Goal: Communication & Community: Answer question/provide support

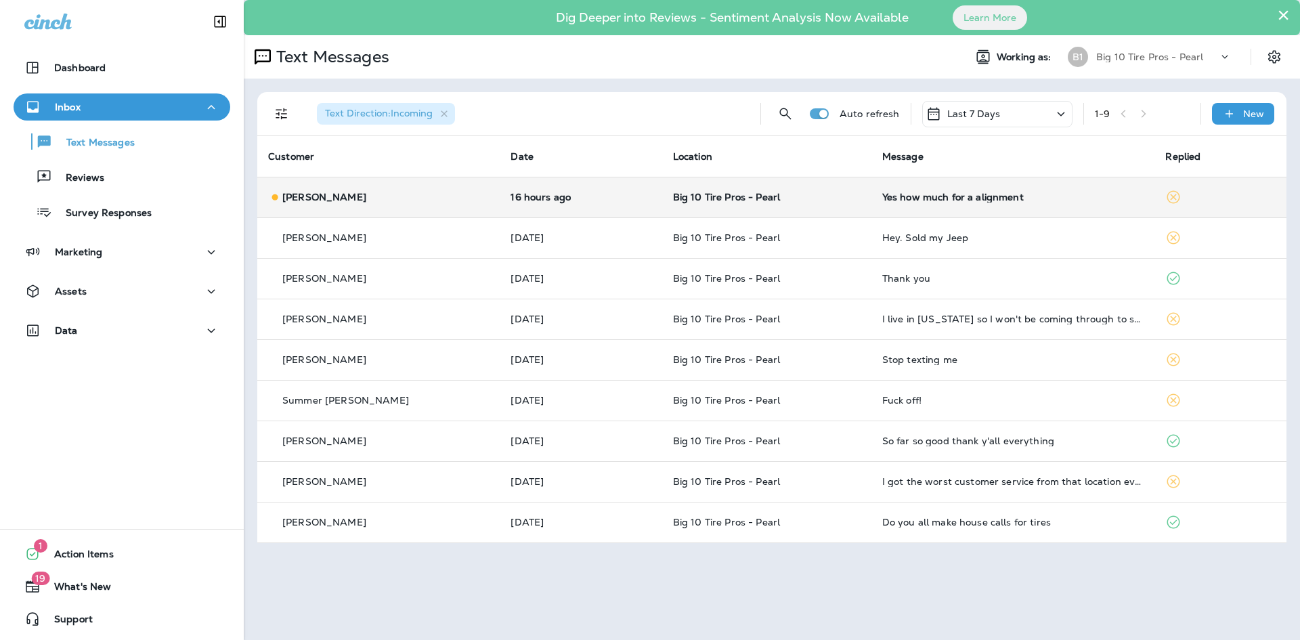
click at [893, 205] on td "Yes how much for a alignment" at bounding box center [1014, 197] width 284 height 41
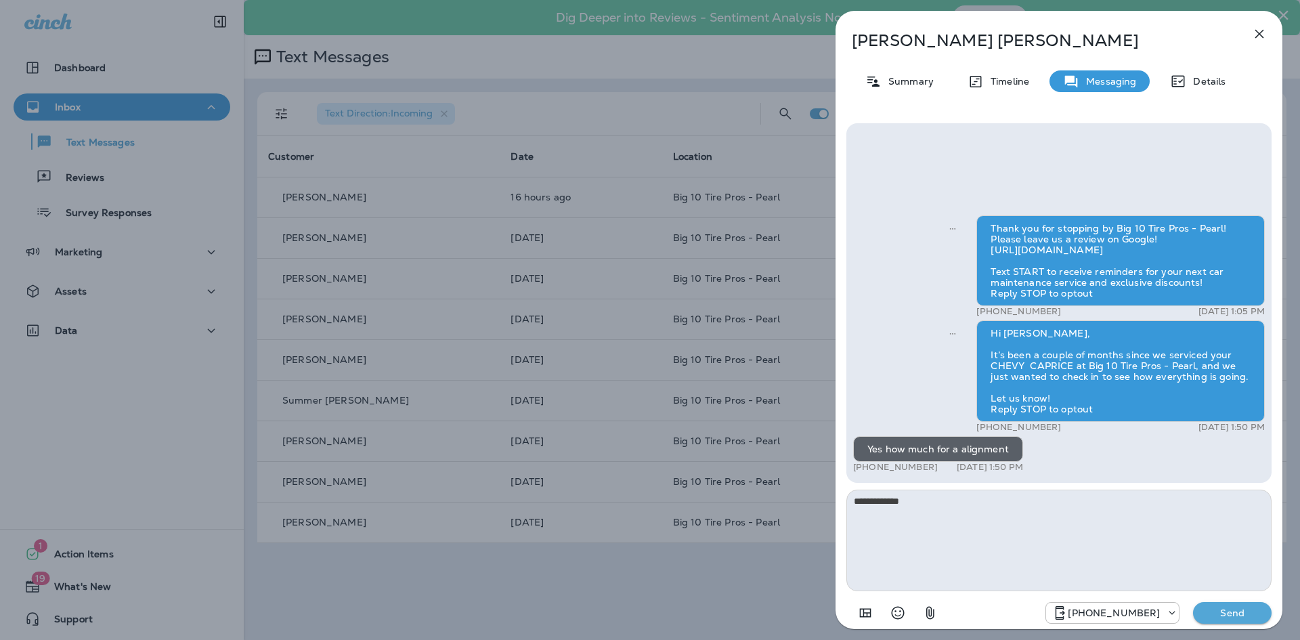
type textarea "**********"
click at [1232, 616] on p "Send" at bounding box center [1232, 613] width 57 height 12
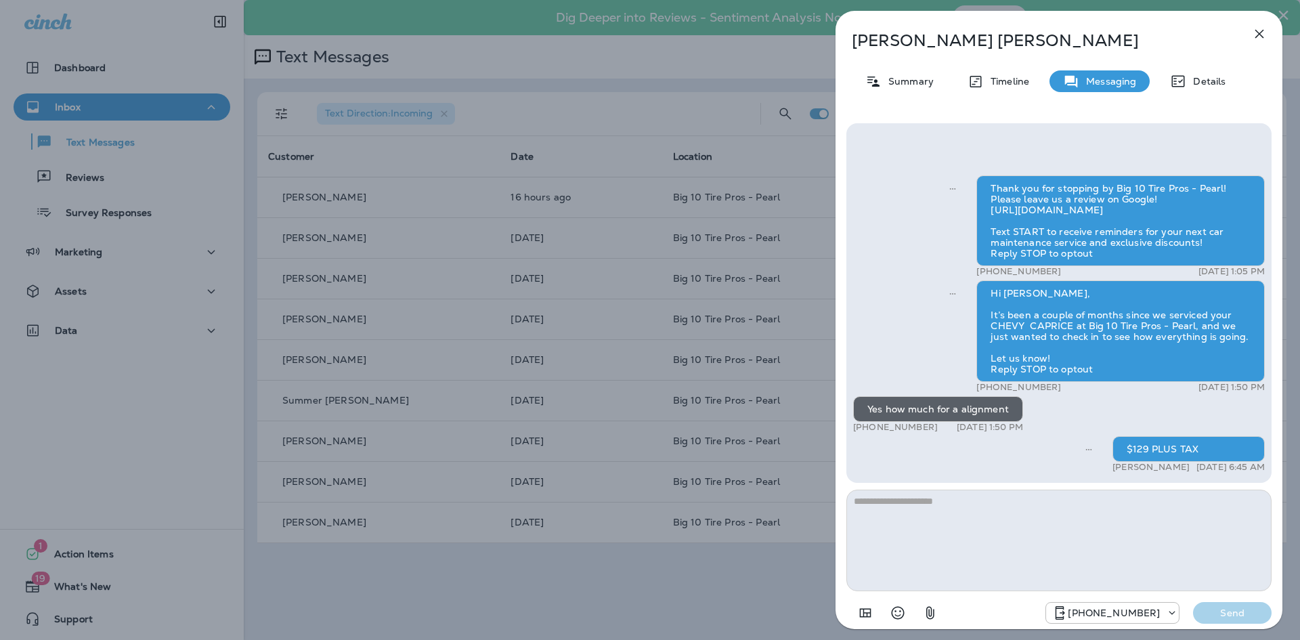
click at [1262, 29] on icon "button" at bounding box center [1260, 34] width 16 height 16
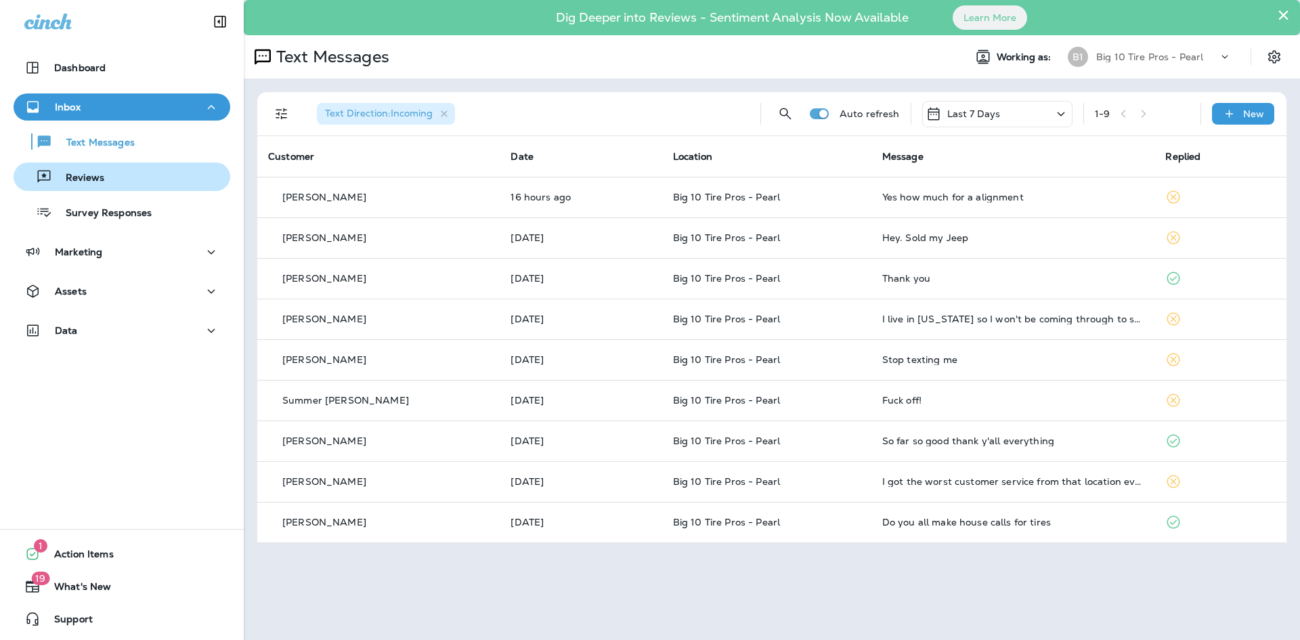
click at [98, 182] on p "Reviews" at bounding box center [78, 178] width 52 height 13
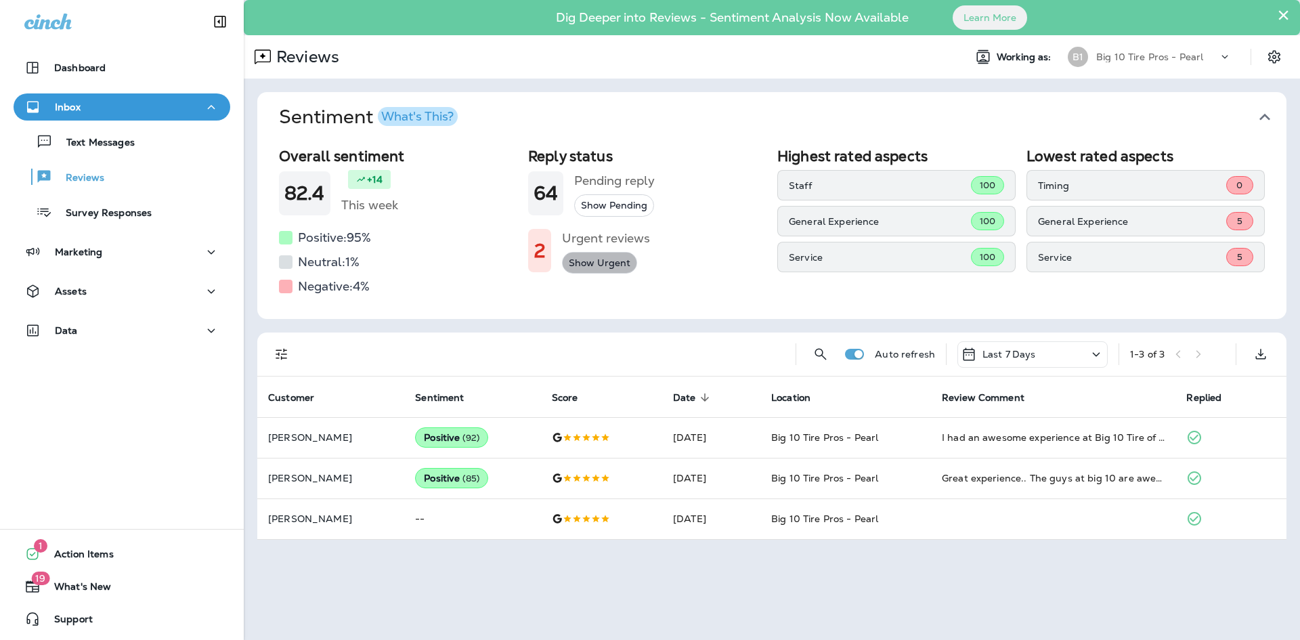
click at [602, 260] on button "Show Urgent" at bounding box center [599, 263] width 75 height 22
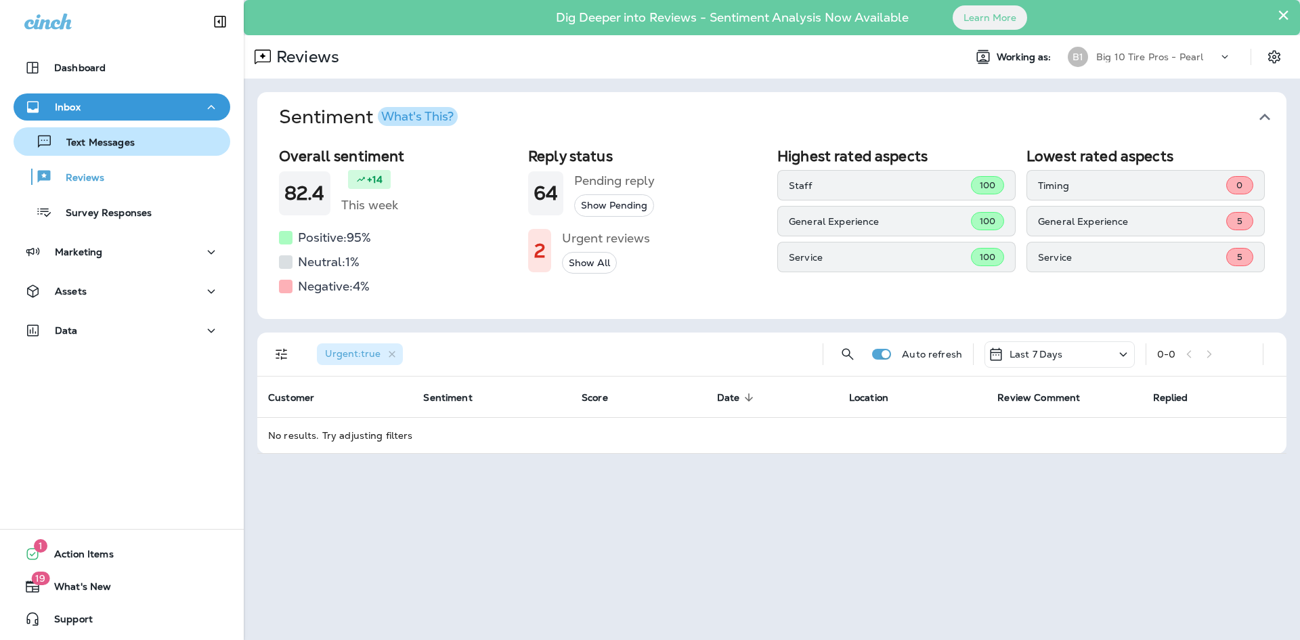
click at [88, 145] on p "Text Messages" at bounding box center [94, 143] width 82 height 13
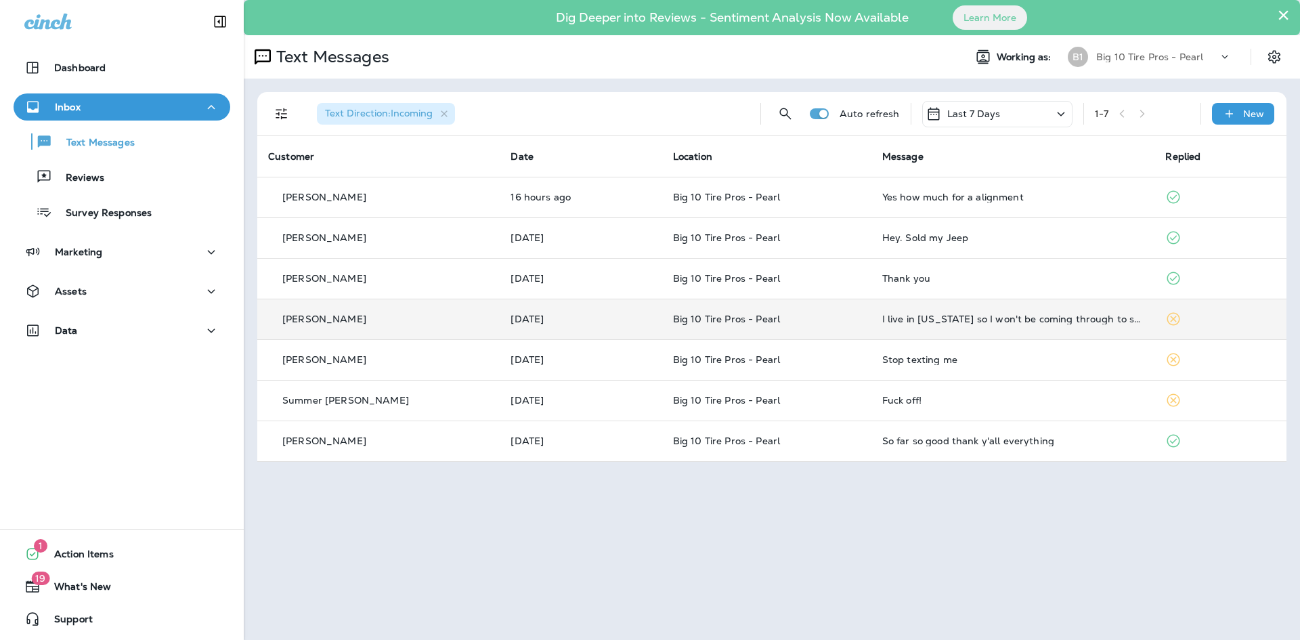
click at [1155, 322] on td at bounding box center [1221, 319] width 132 height 41
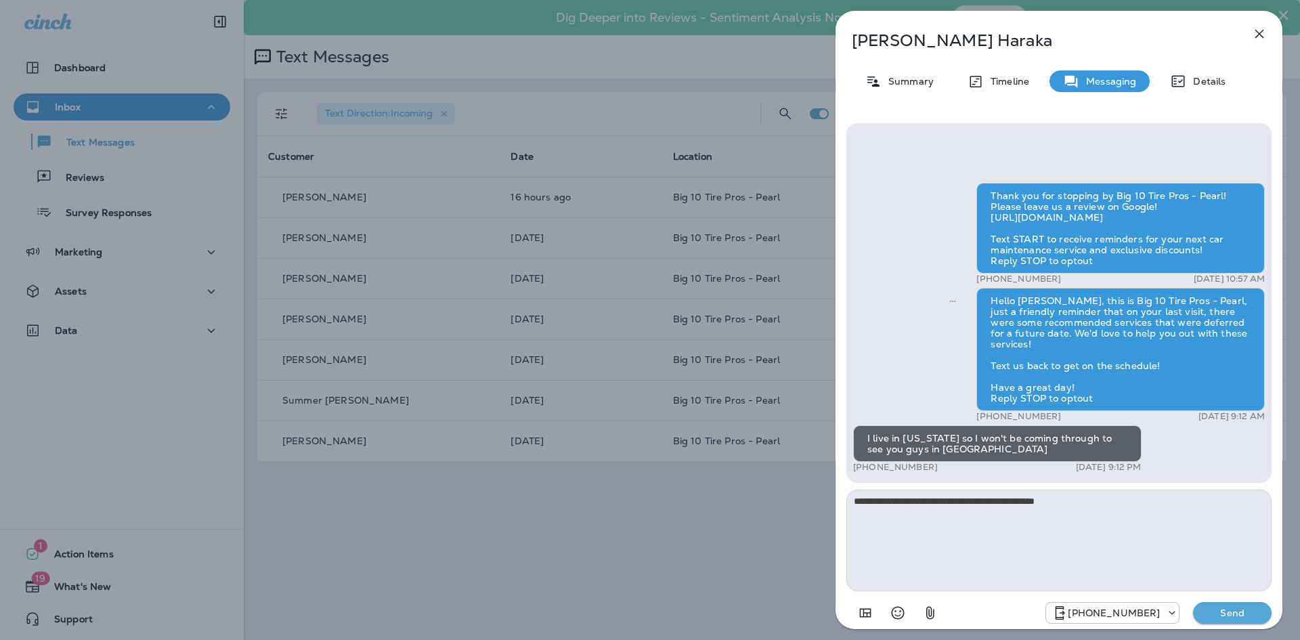
type textarea "**********"
click at [1236, 618] on p "Send" at bounding box center [1232, 613] width 57 height 12
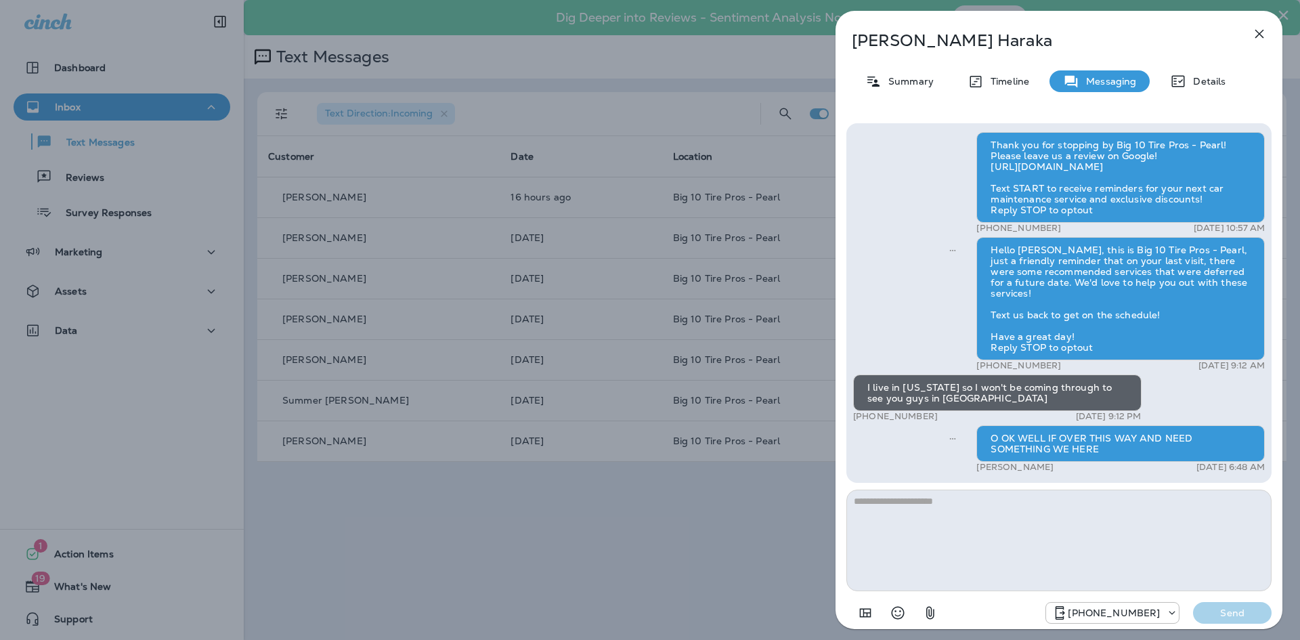
click at [1260, 38] on icon "button" at bounding box center [1260, 34] width 16 height 16
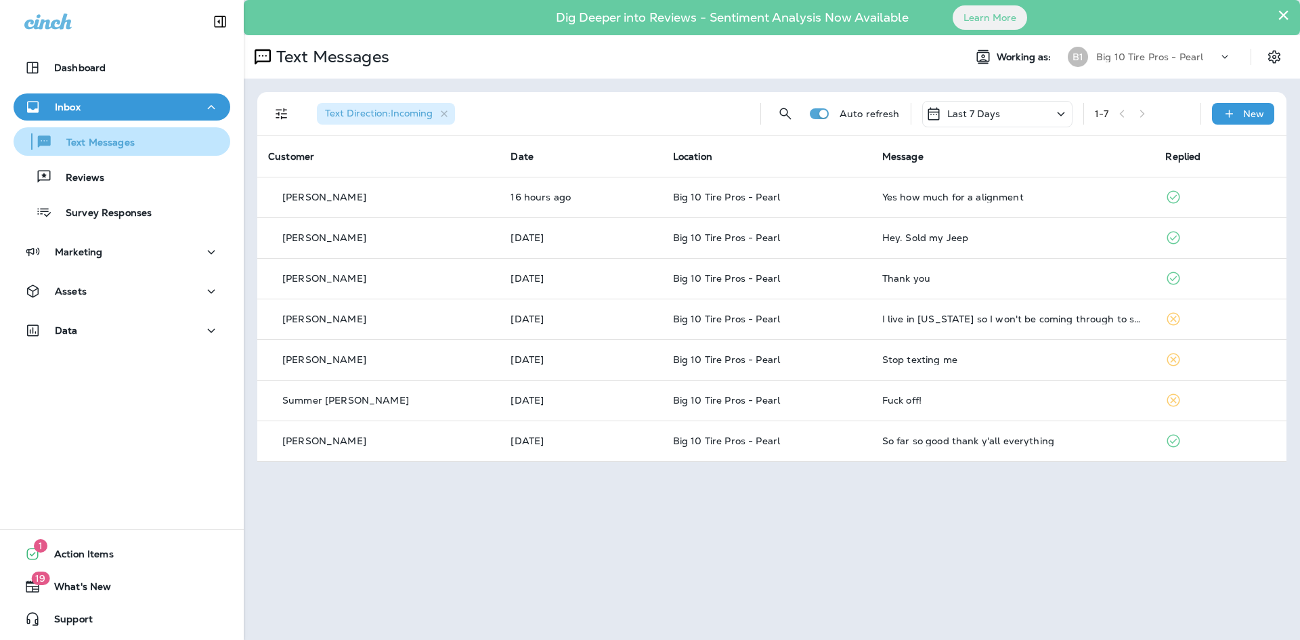
click at [82, 150] on div "Text Messages" at bounding box center [77, 141] width 116 height 20
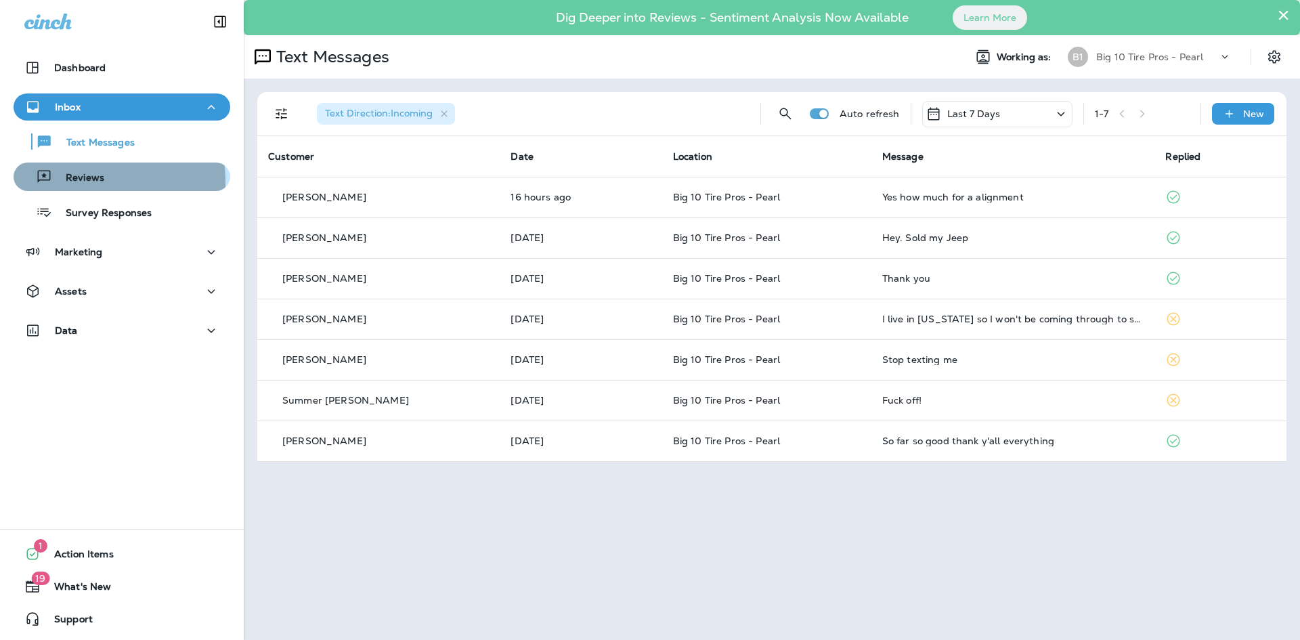
click at [77, 182] on p "Reviews" at bounding box center [78, 178] width 52 height 13
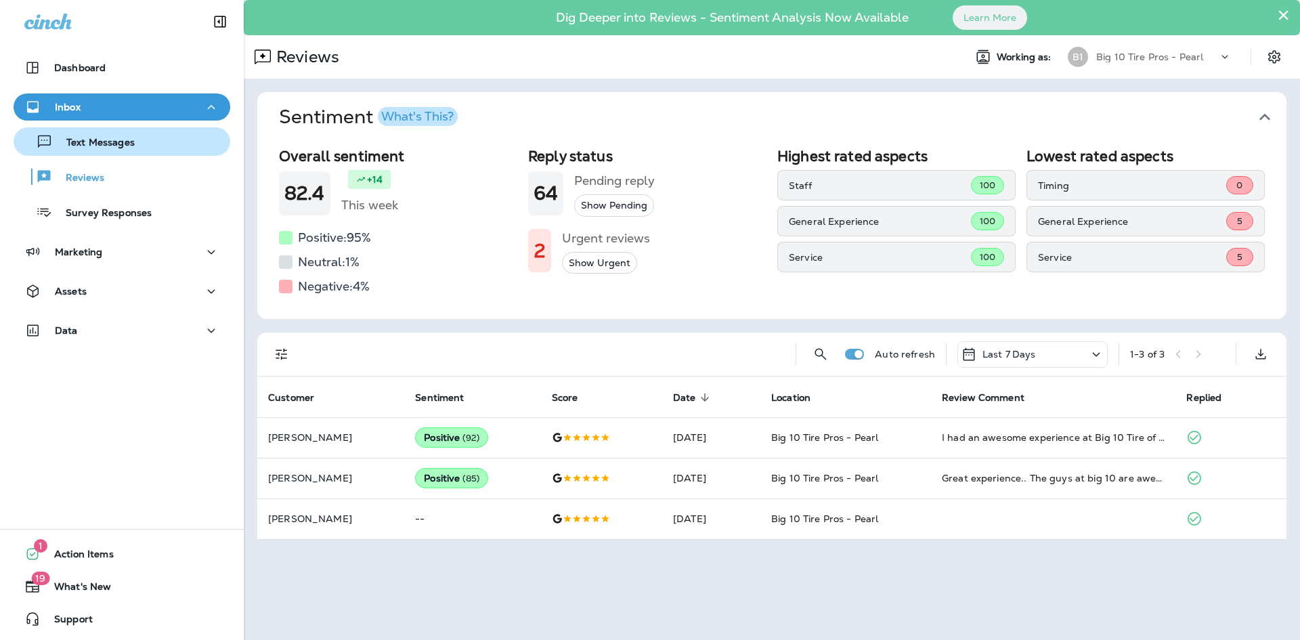
click at [81, 144] on p "Text Messages" at bounding box center [94, 143] width 82 height 13
